Goal: Obtain resource: Download file/media

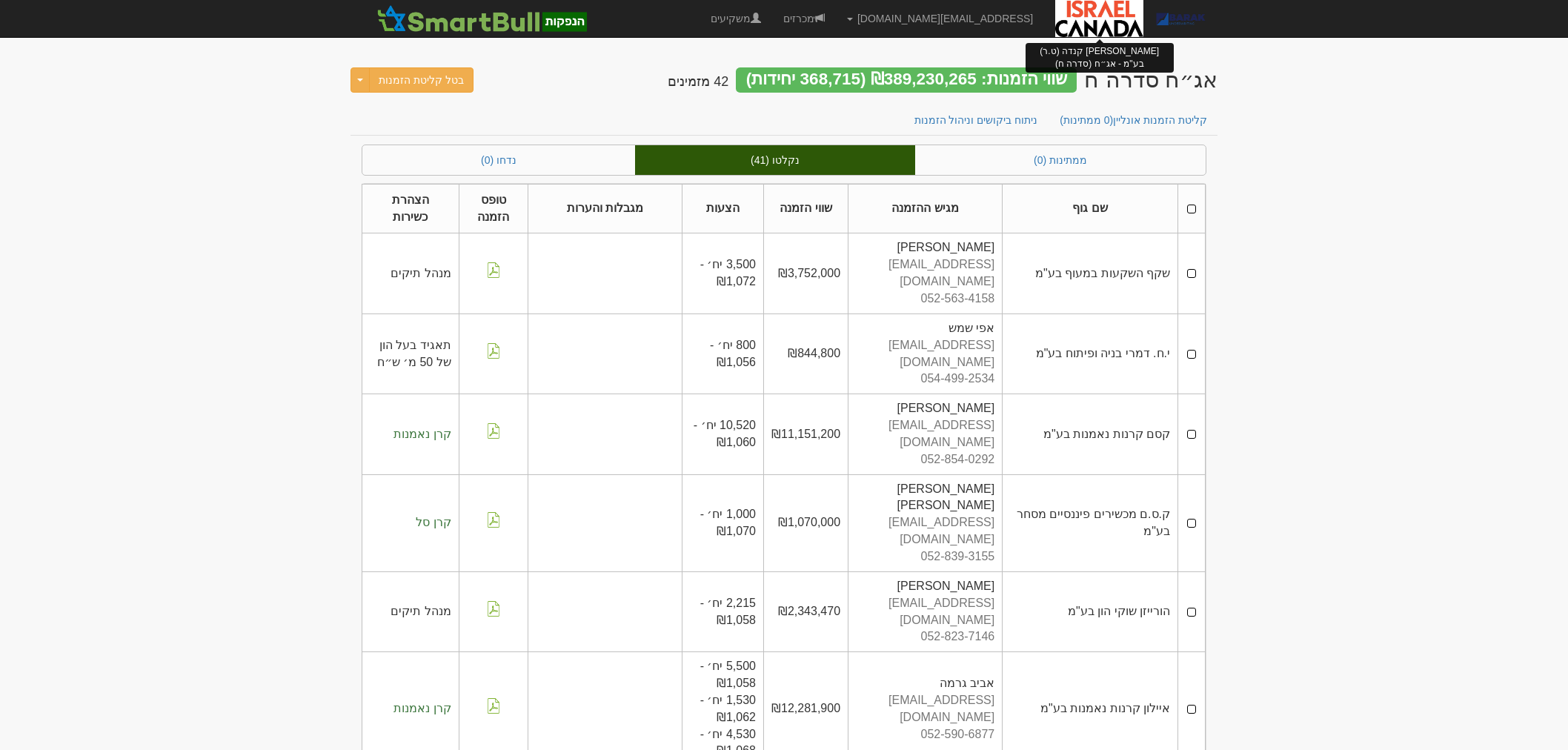
scroll to position [3048, 0]
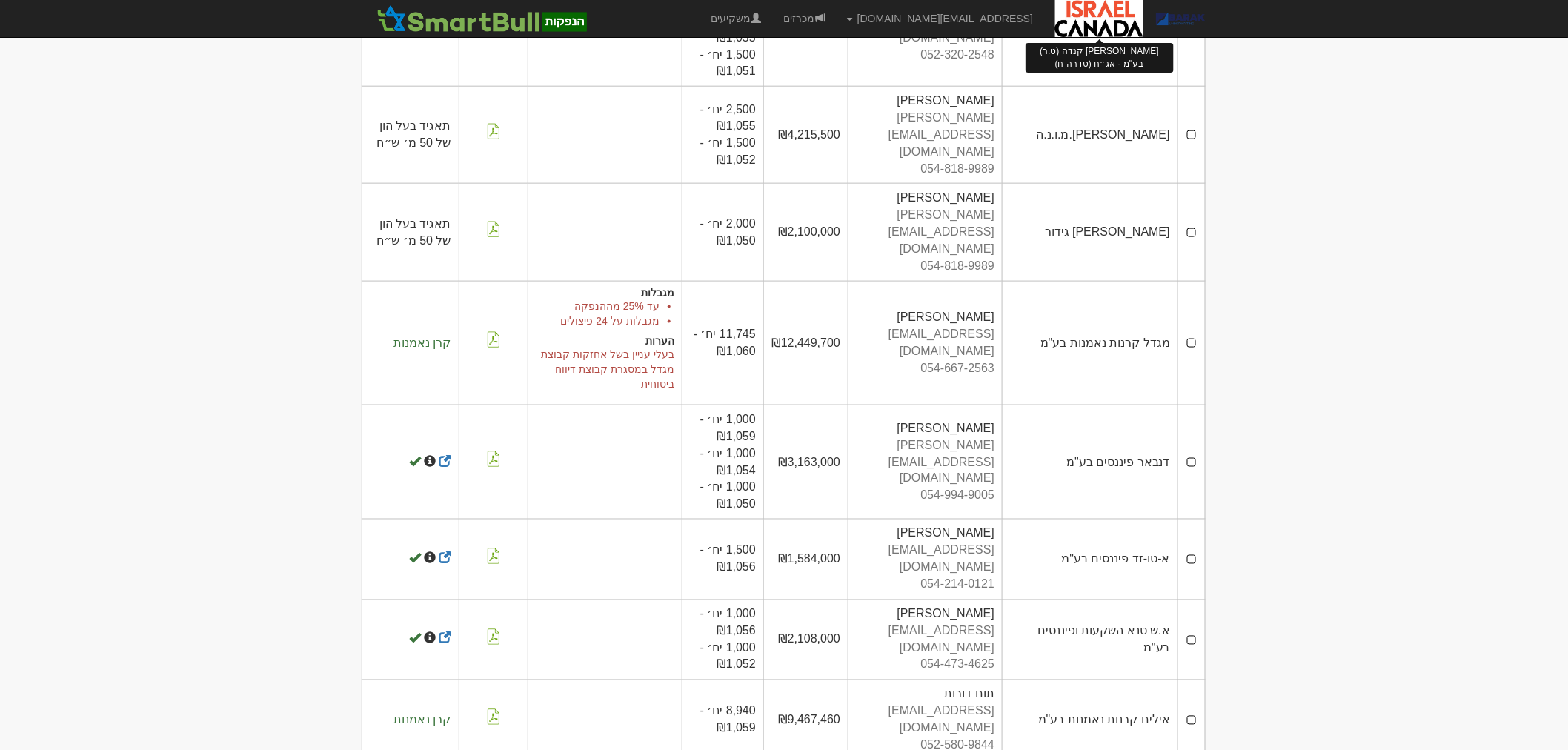
click at [1093, 26] on img at bounding box center [1098, 18] width 88 height 37
click at [492, 17] on img at bounding box center [482, 18] width 217 height 30
click at [553, 16] on img at bounding box center [482, 18] width 217 height 30
click at [772, 19] on link "משקיעים" at bounding box center [735, 18] width 72 height 37
click at [836, 19] on link "מכרזים" at bounding box center [804, 18] width 63 height 37
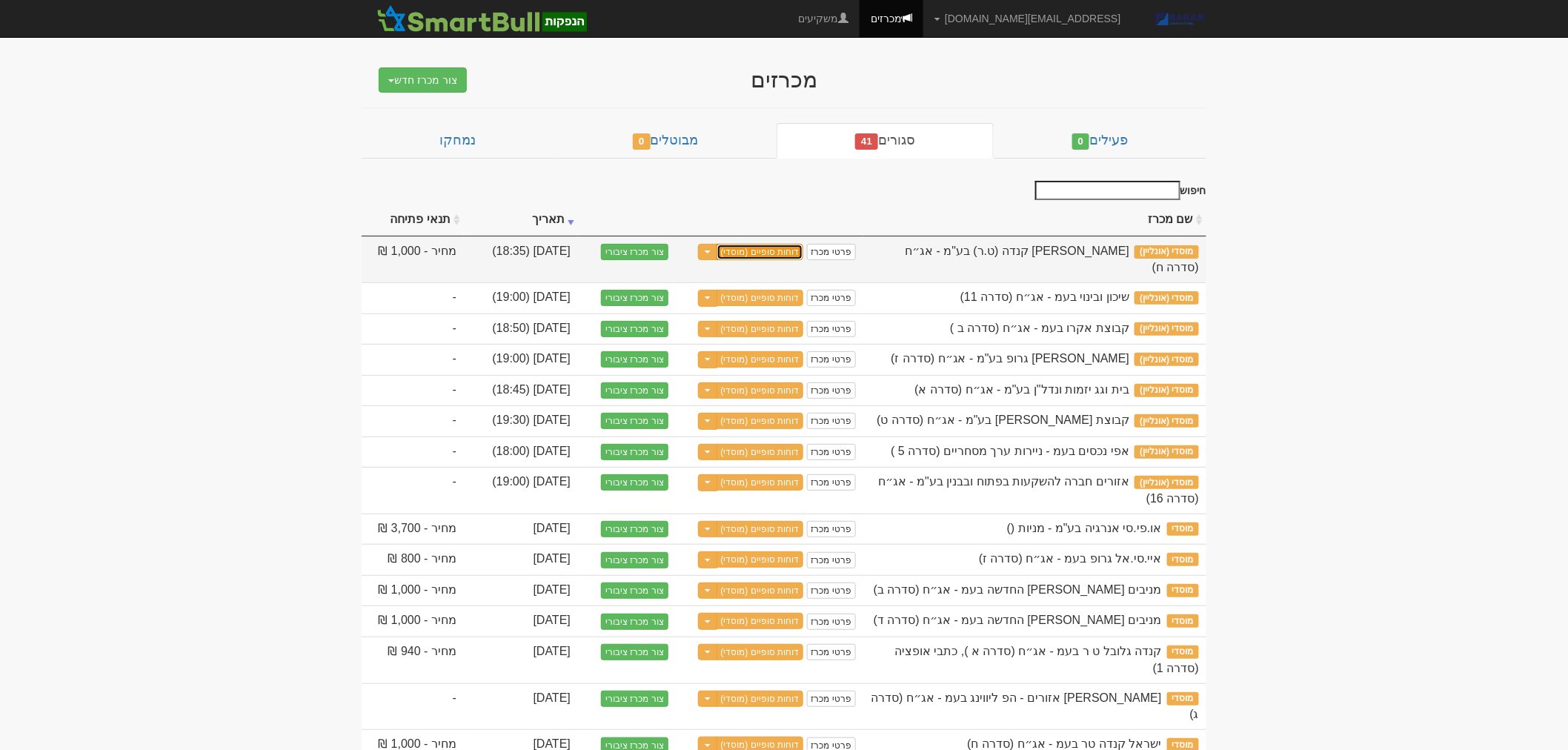
click at [737, 255] on link "דוחות סופיים (מוסדי)" at bounding box center [760, 251] width 88 height 17
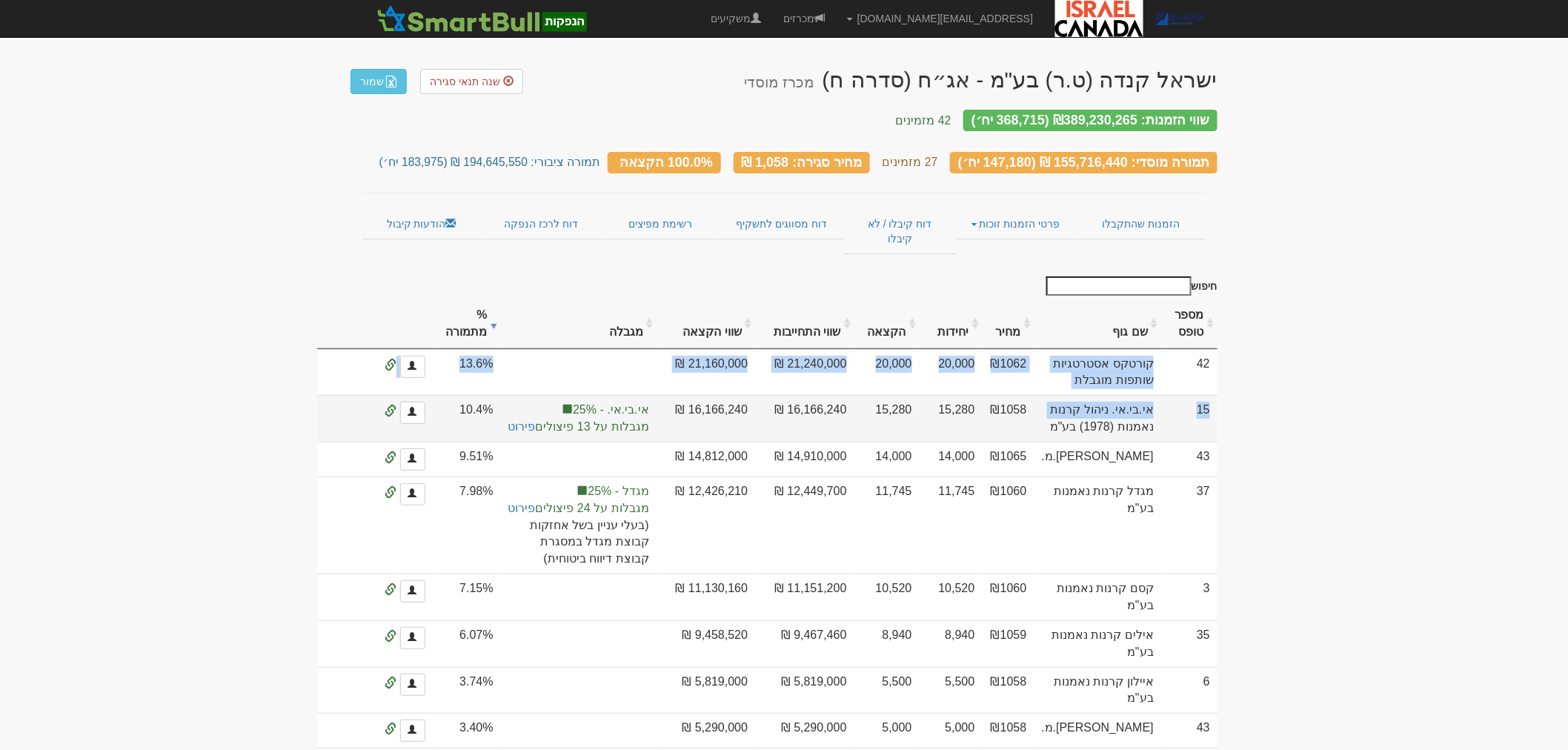
drag, startPoint x: 1182, startPoint y: 347, endPoint x: 1091, endPoint y: 418, distance: 115.4
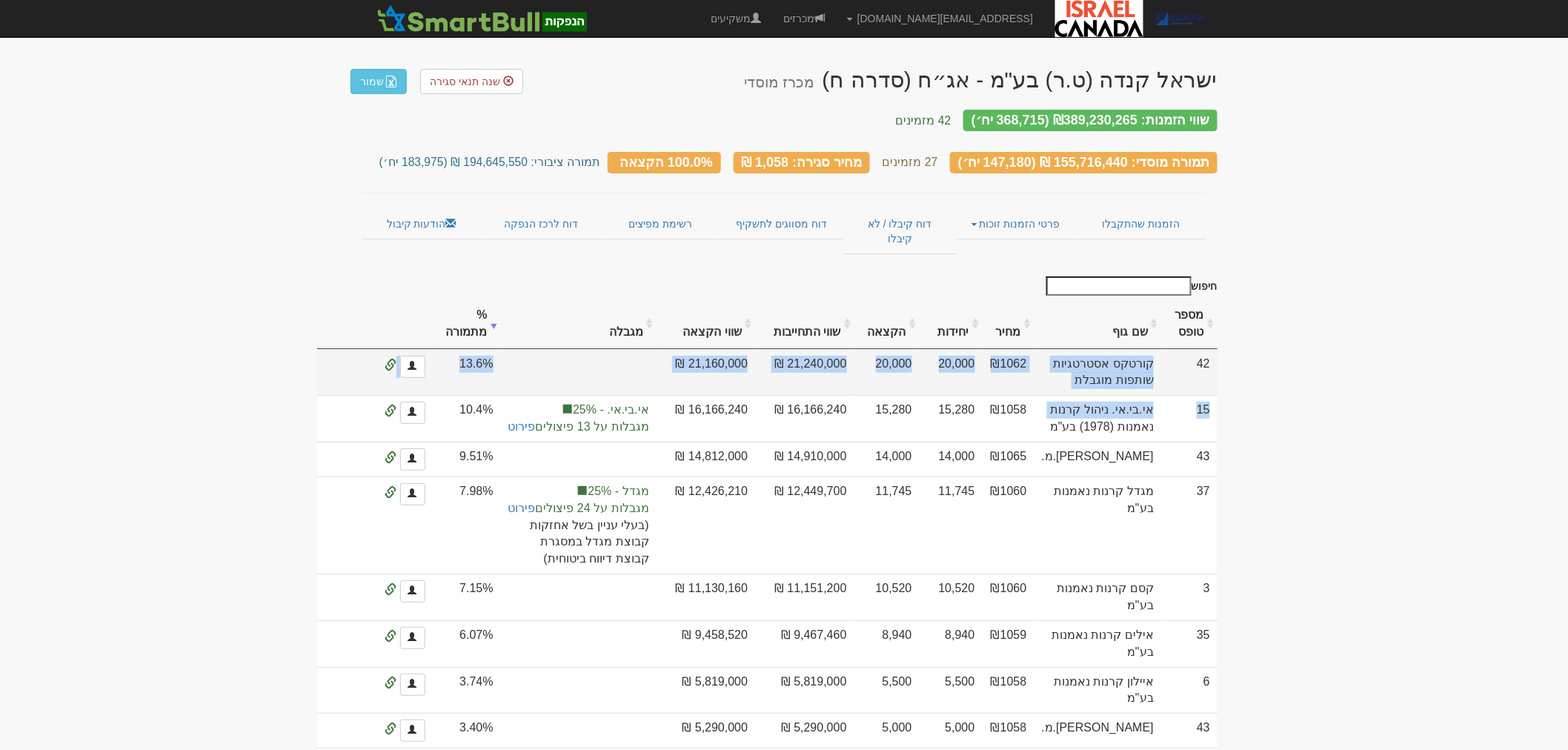
click at [1034, 380] on td "₪1062" at bounding box center [1009, 372] width 52 height 47
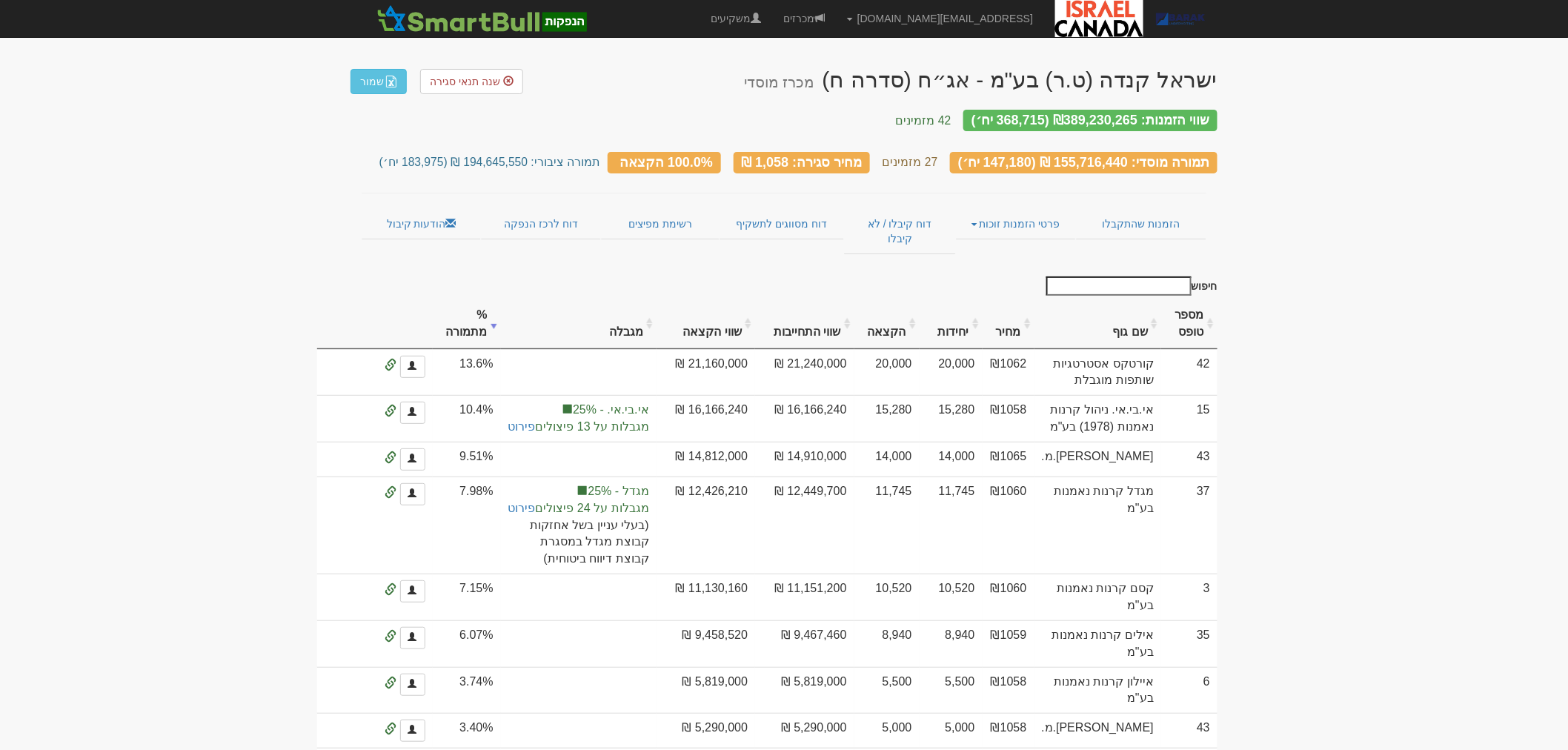
click at [1208, 299] on th "מספר טופס" at bounding box center [1189, 324] width 57 height 50
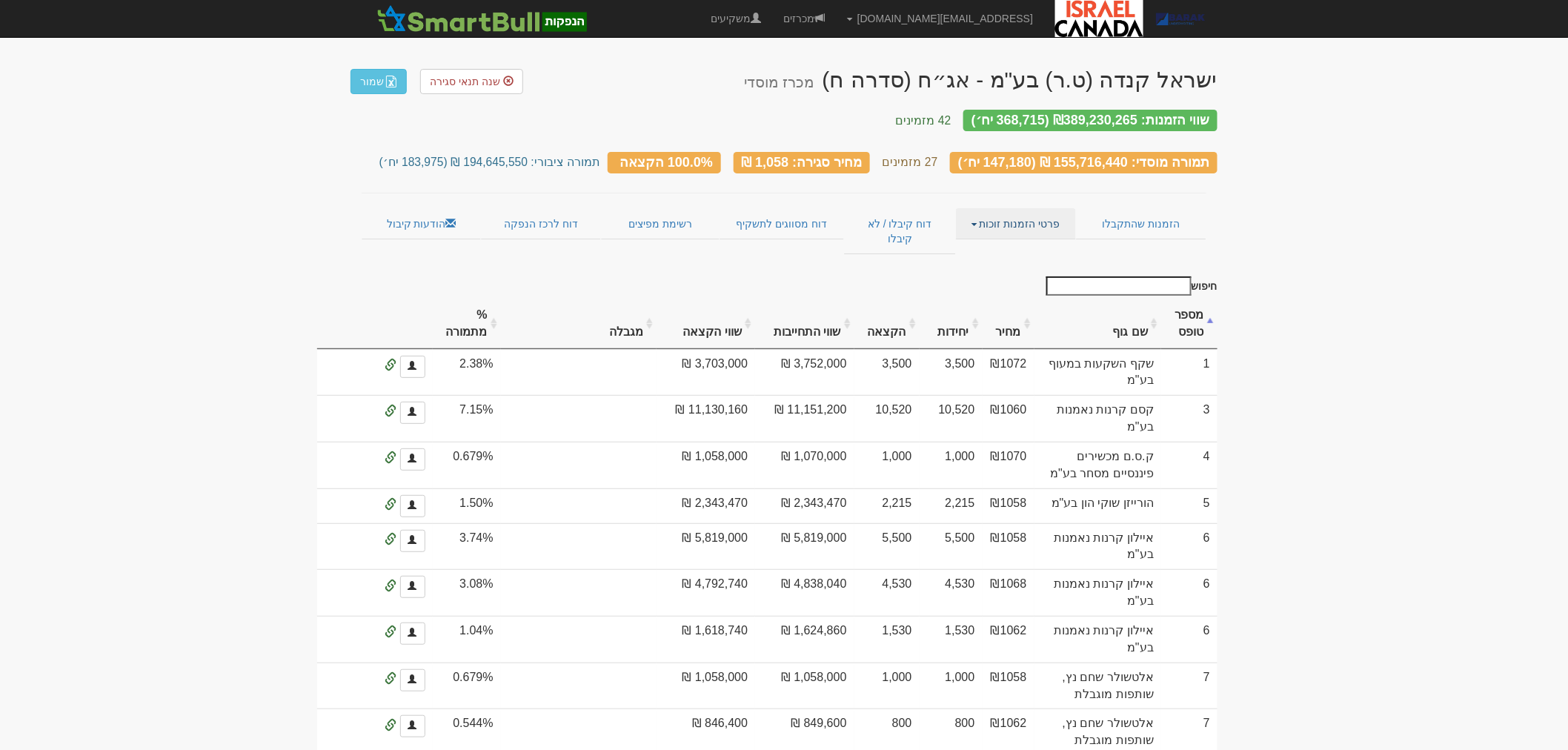
click at [1018, 210] on link "פרטי הזמנות זוכות" at bounding box center [1015, 224] width 119 height 31
click at [1023, 243] on link "אנשי קשר וחשבונות" at bounding box center [1017, 252] width 117 height 19
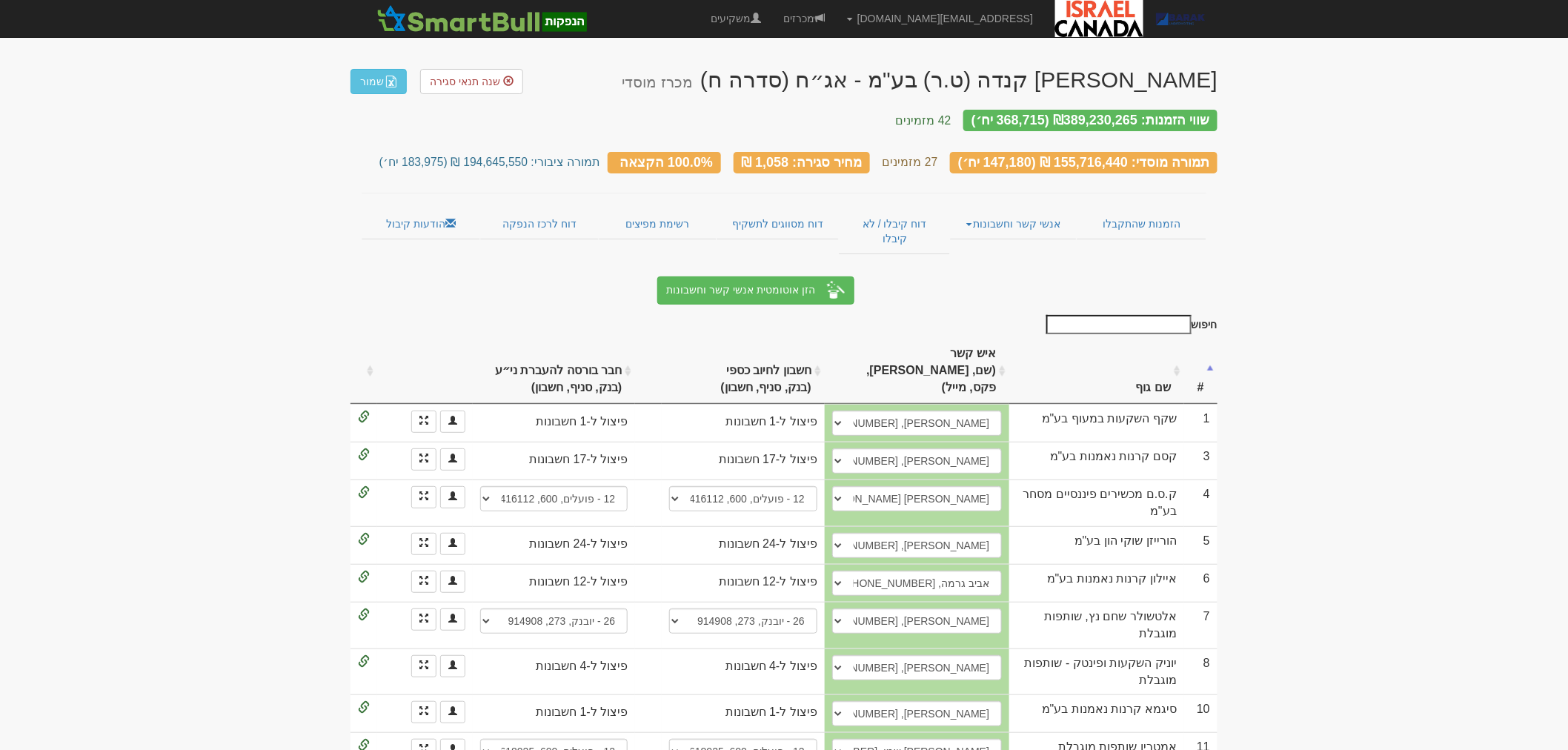
click at [1215, 338] on th "#" at bounding box center [1200, 371] width 33 height 67
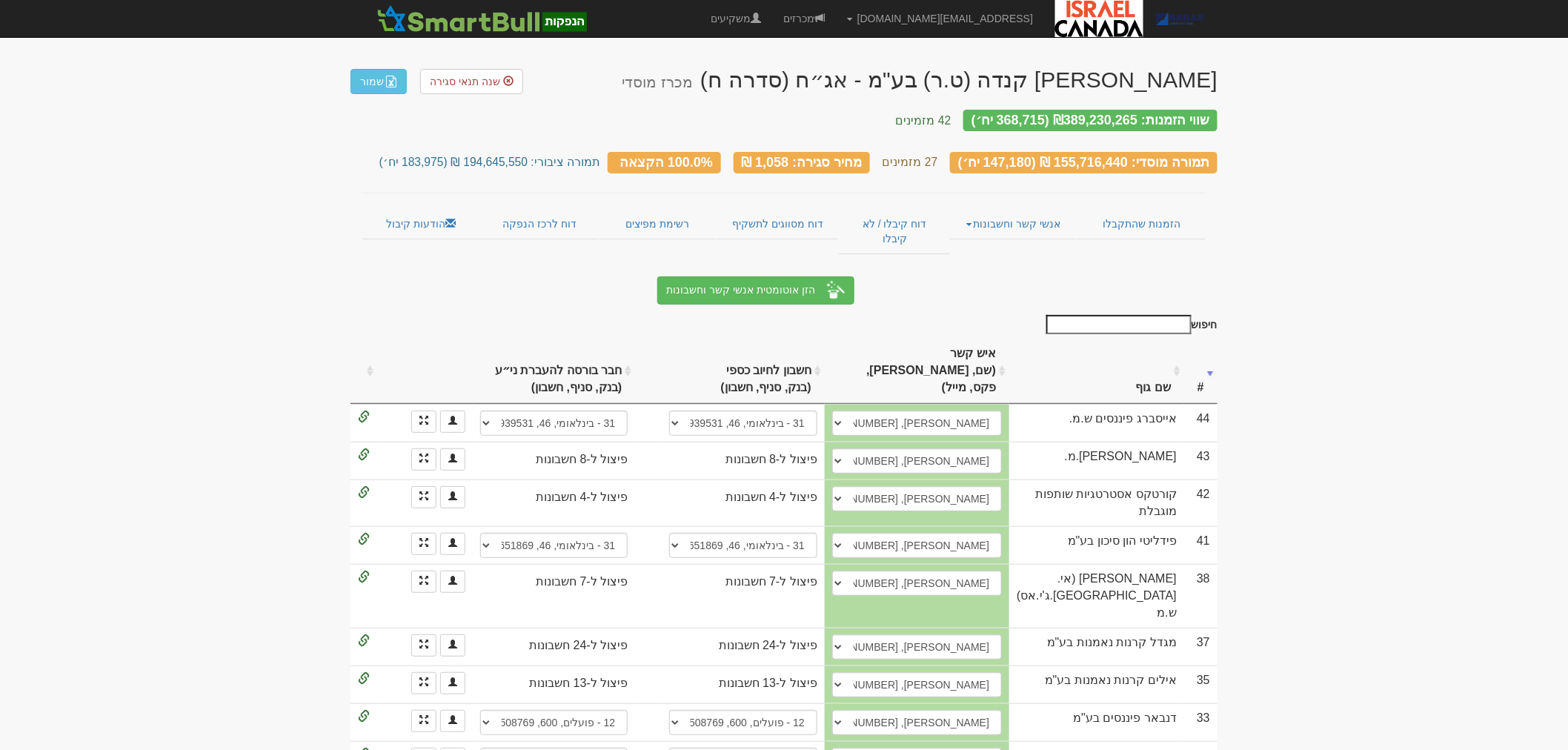
click at [1215, 338] on th "#" at bounding box center [1200, 371] width 33 height 67
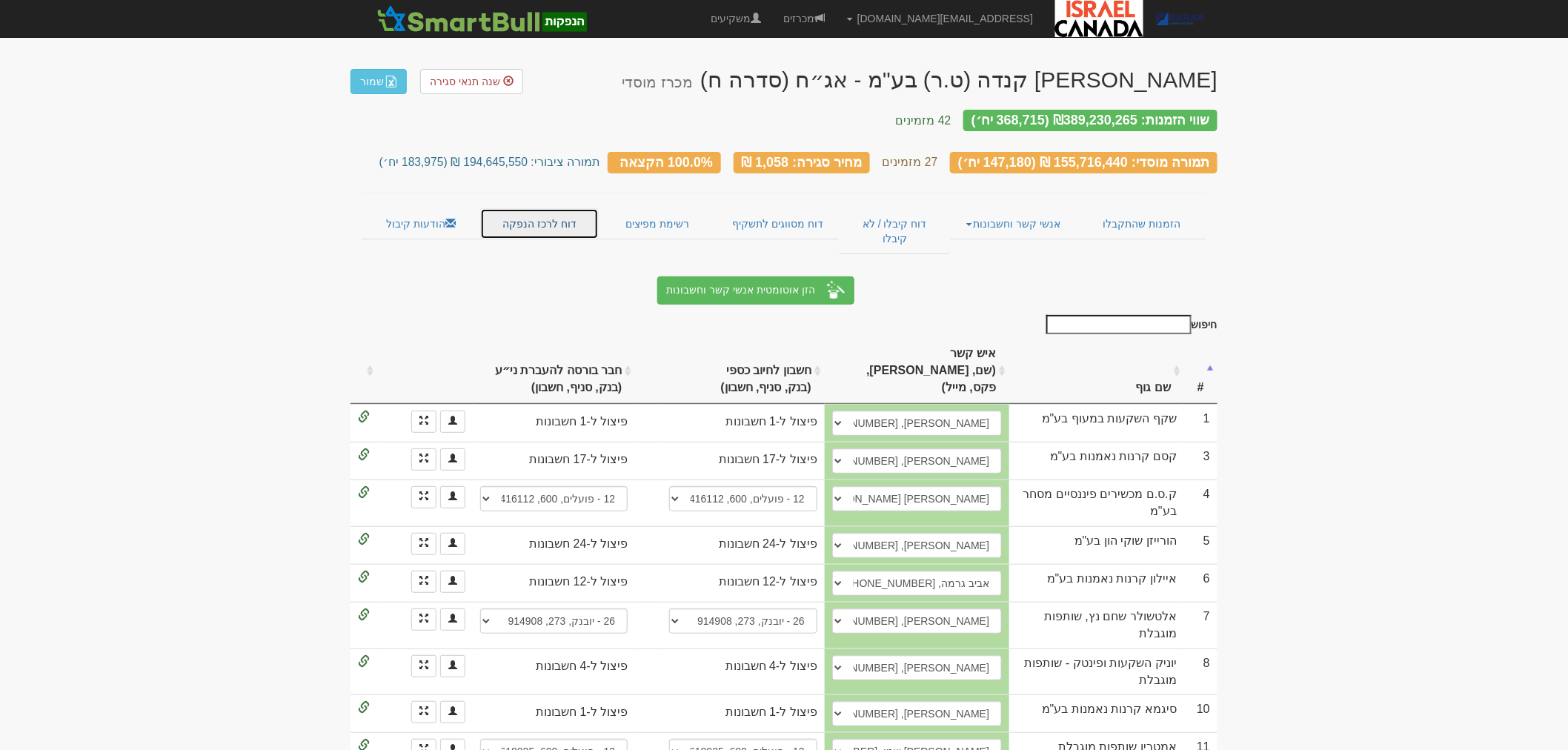
click at [578, 211] on link "דוח לרכז הנפקה" at bounding box center [539, 224] width 118 height 31
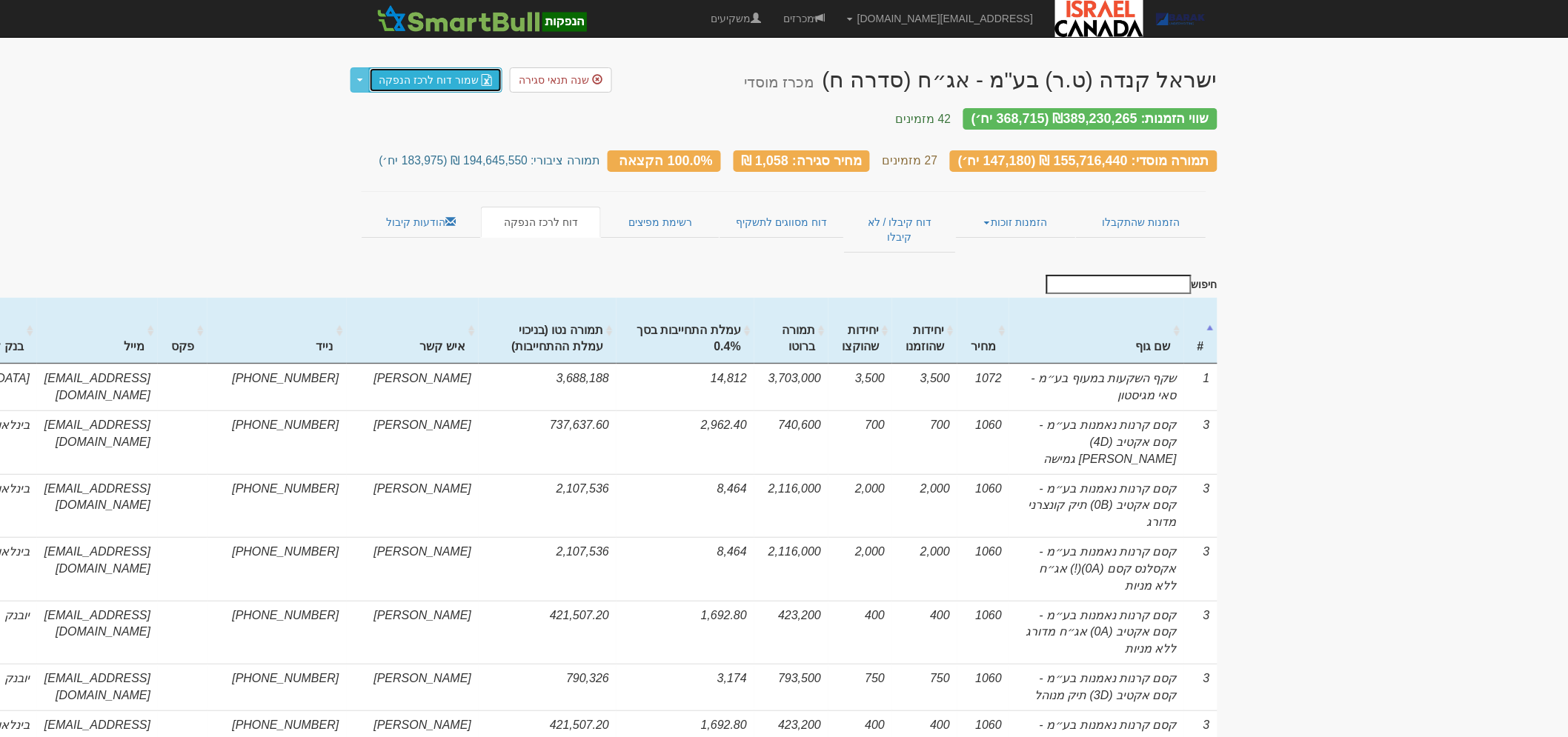
click at [390, 84] on link "שמור דוח לרכז הנפקה" at bounding box center [435, 80] width 133 height 25
click at [450, 216] on span at bounding box center [451, 222] width 10 height 10
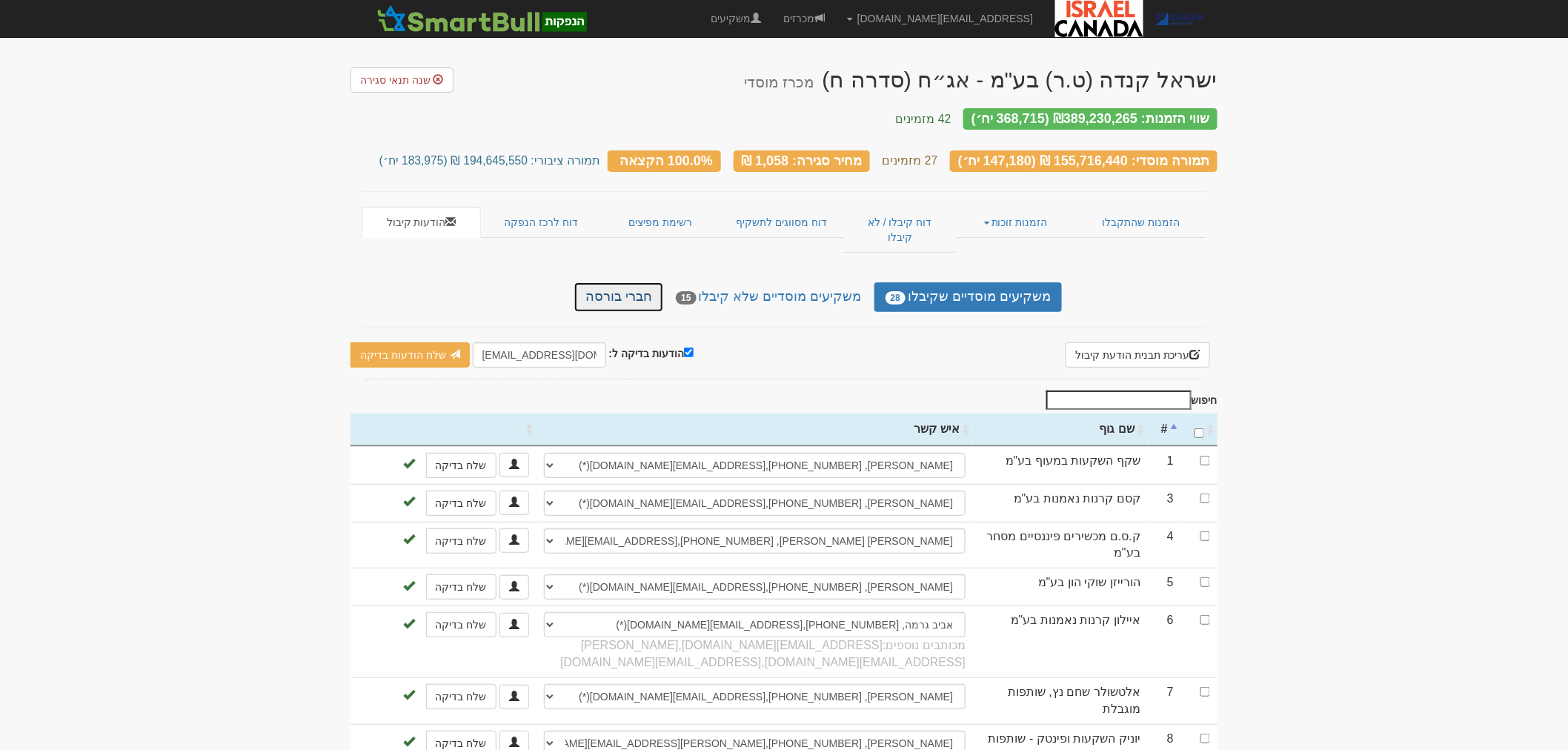
click at [616, 283] on link "חברי בורסה" at bounding box center [618, 298] width 89 height 30
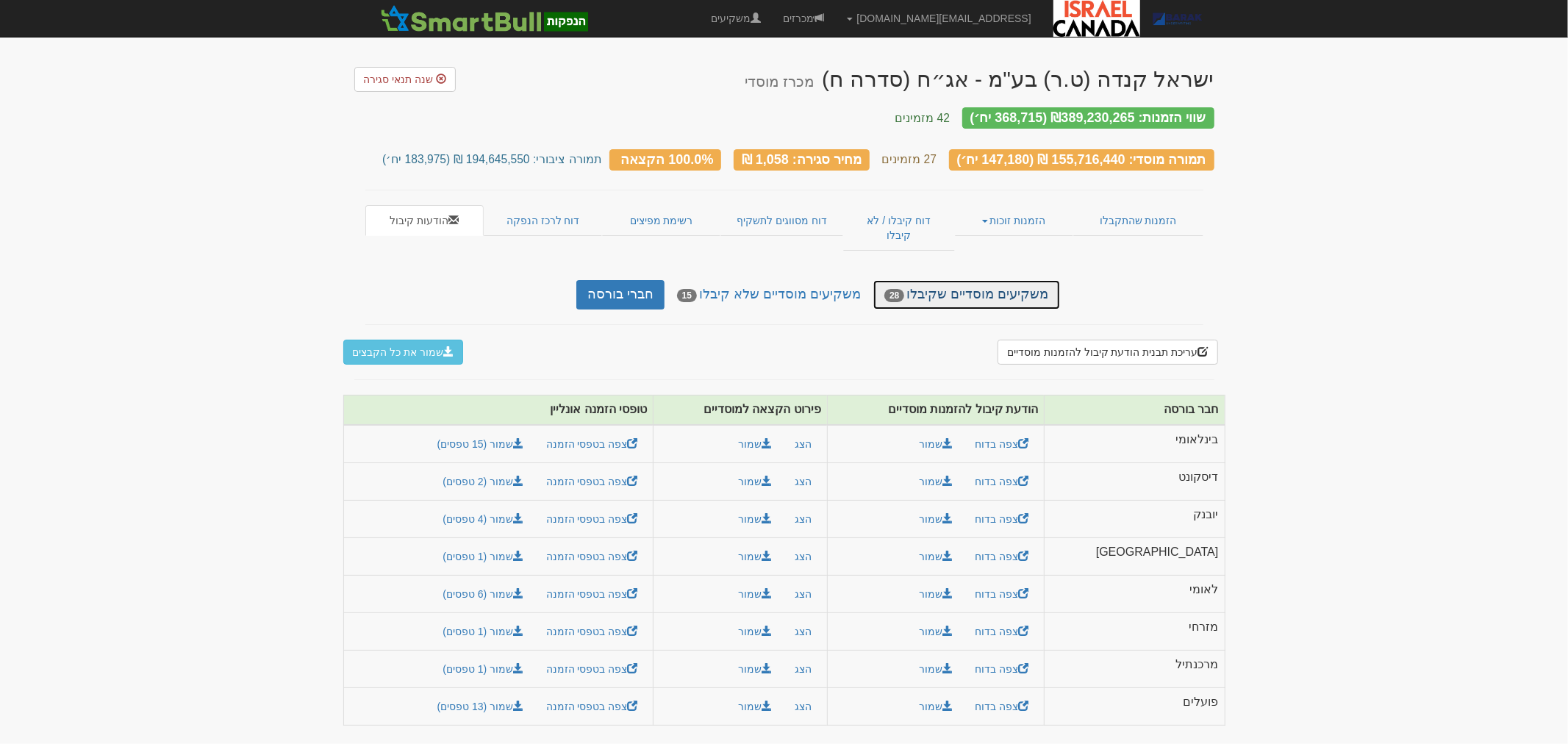
click at [938, 281] on link "משקיעים מוסדיים שקיבלו 28" at bounding box center [967, 295] width 186 height 29
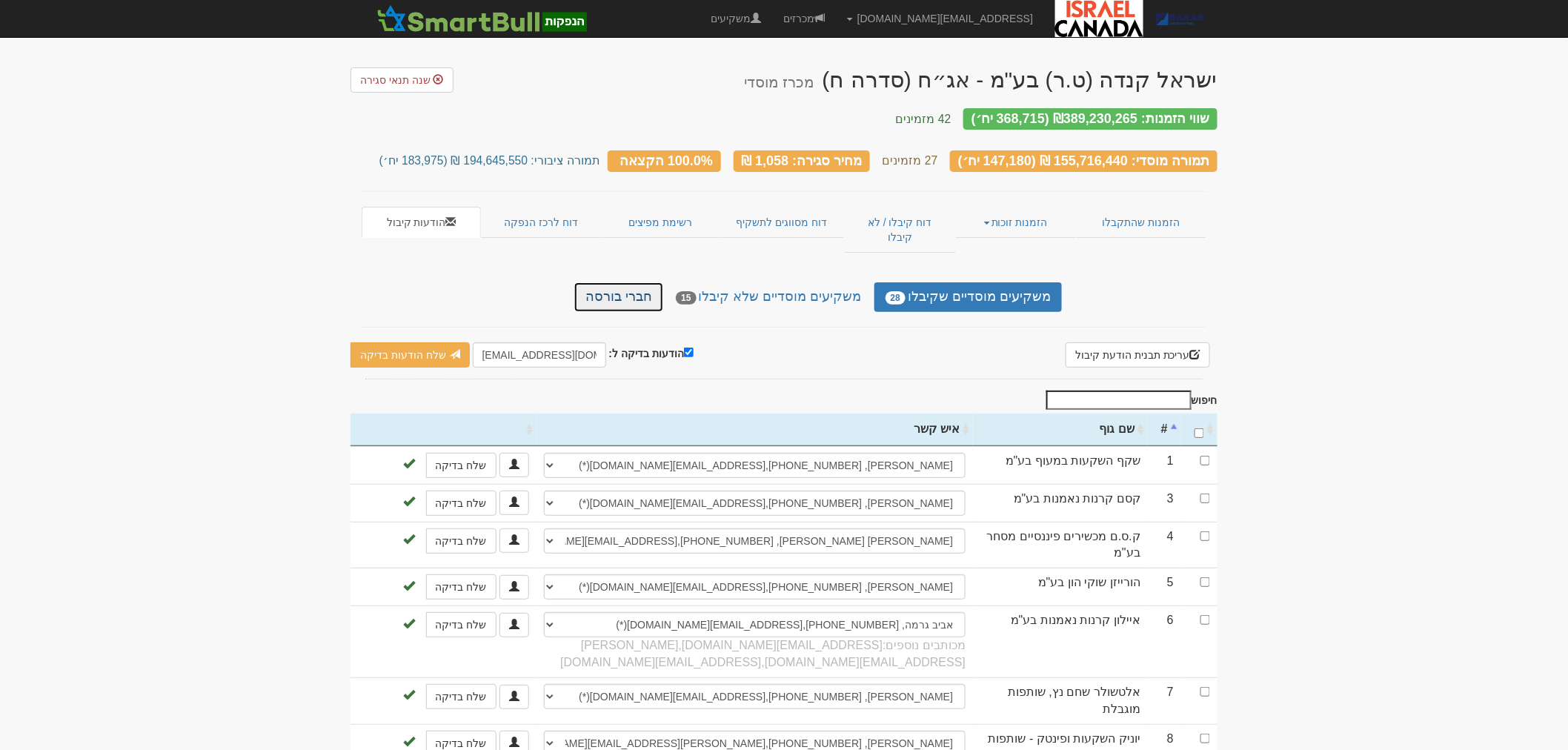
click at [641, 283] on link "חברי בורסה" at bounding box center [618, 298] width 89 height 30
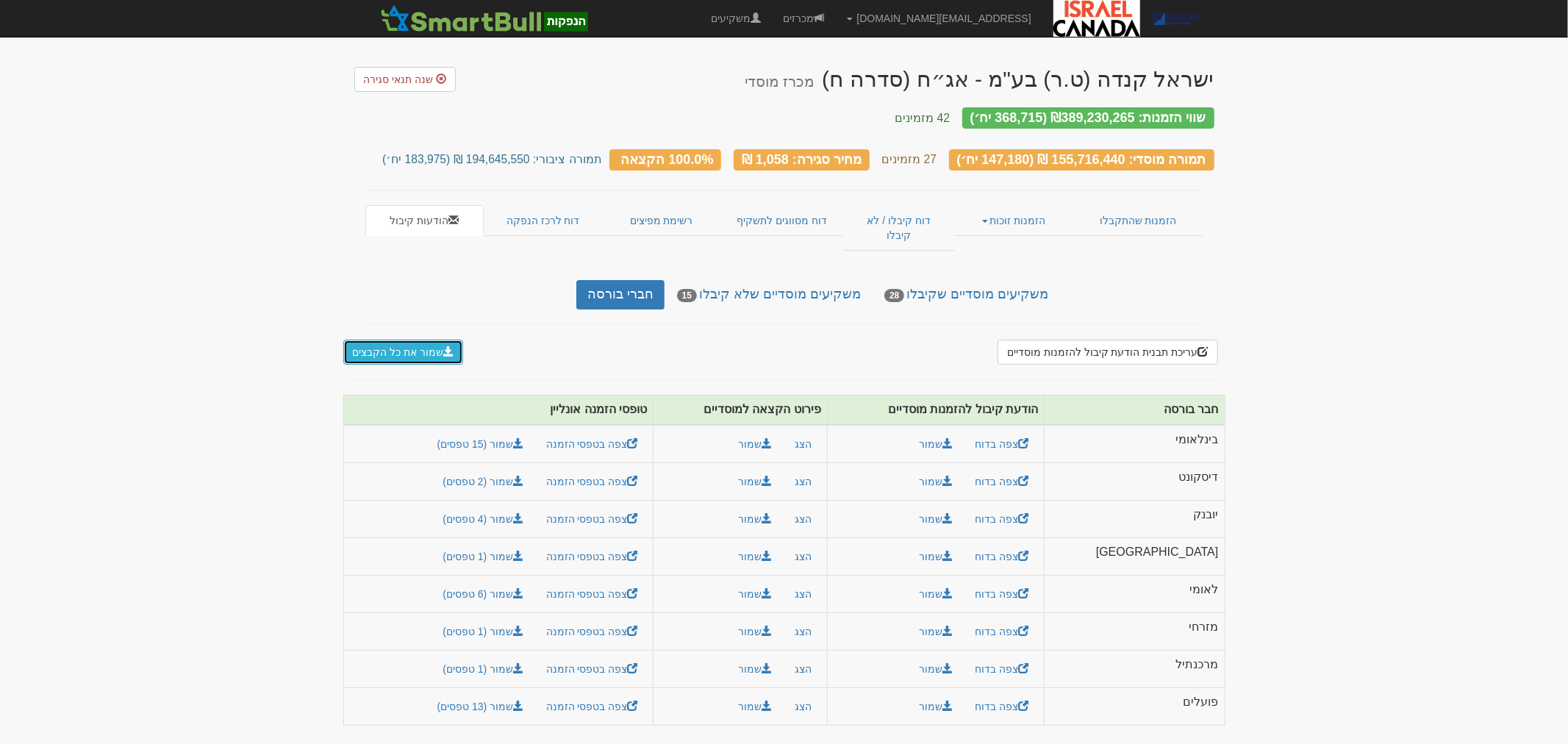
click at [395, 340] on button "שמור את כל הקבצים" at bounding box center [404, 352] width 121 height 25
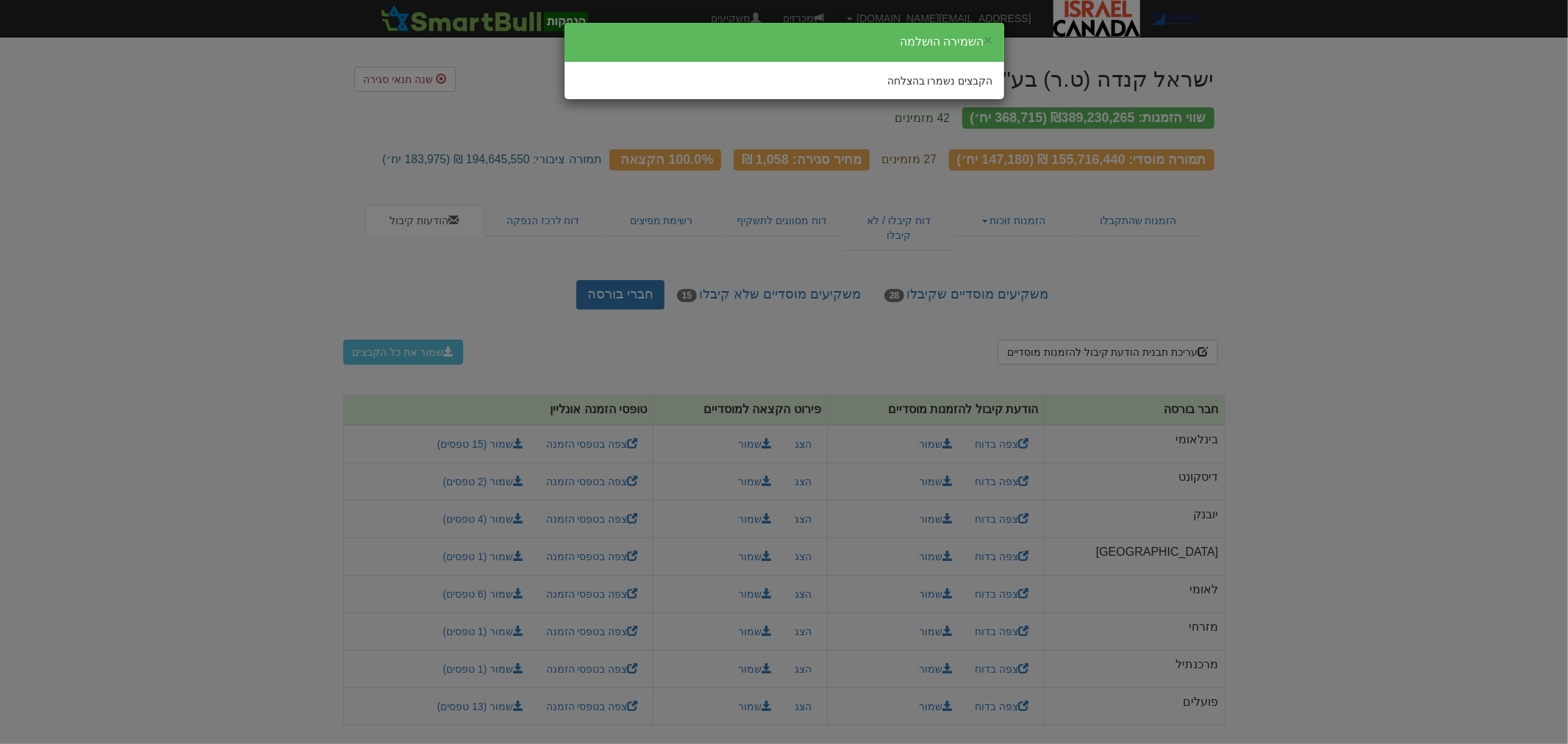
click at [605, 64] on div "הקבצים נשמרו בהצלחה" at bounding box center [784, 80] width 439 height 37
click at [1450, 291] on div "× השמירה הושלמה הקבצים נשמרו בהצלחה" at bounding box center [784, 372] width 1568 height 744
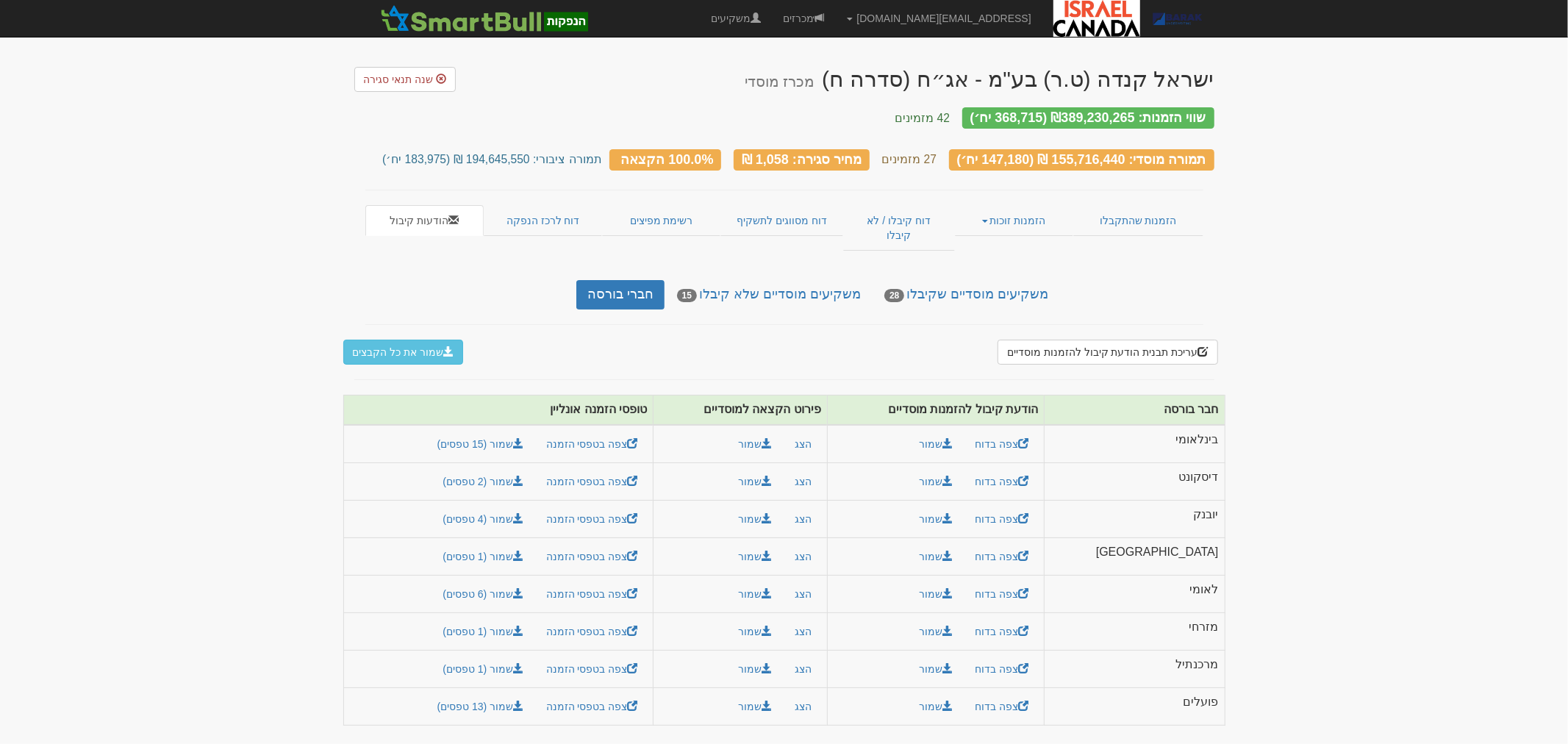
click at [1104, 28] on img at bounding box center [1097, 18] width 87 height 37
click at [431, 17] on img at bounding box center [484, 18] width 216 height 29
